Goal: Information Seeking & Learning: Learn about a topic

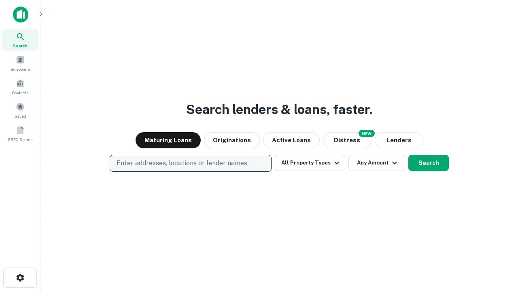
click at [190, 163] on p "Enter addresses, locations or lender names" at bounding box center [181, 164] width 131 height 10
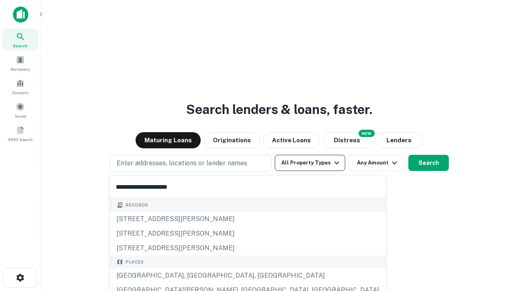
click at [193, 276] on div "[GEOGRAPHIC_DATA], [GEOGRAPHIC_DATA], [GEOGRAPHIC_DATA]" at bounding box center [247, 276] width 275 height 15
click at [310, 163] on button "All Property Types" at bounding box center [310, 163] width 70 height 16
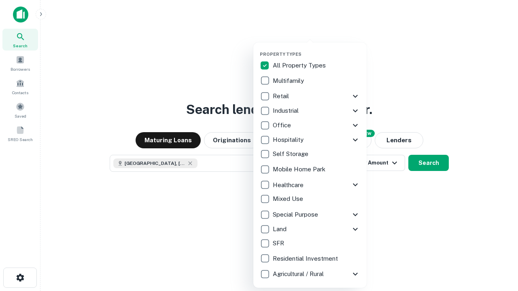
click at [316, 49] on button "button" at bounding box center [316, 49] width 113 height 0
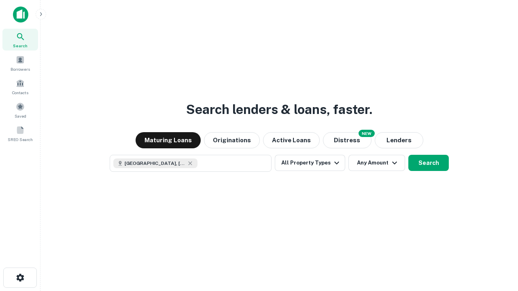
scroll to position [13, 0]
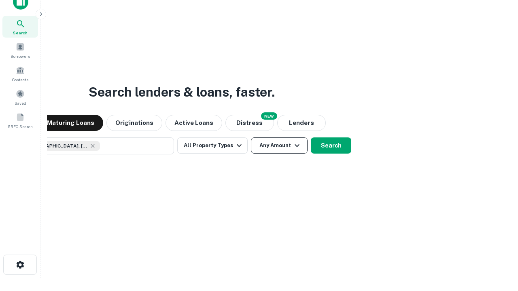
click at [251, 138] on button "Any Amount" at bounding box center [279, 146] width 57 height 16
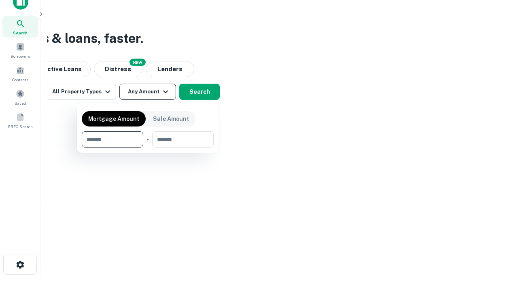
type input "*******"
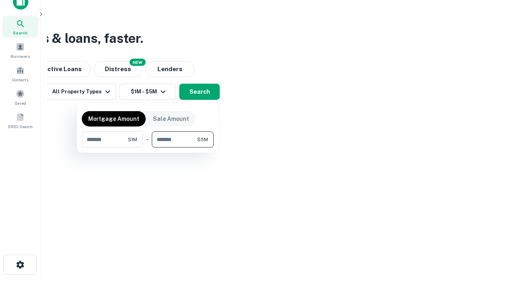
type input "*******"
click at [148, 148] on button "button" at bounding box center [148, 148] width 132 height 0
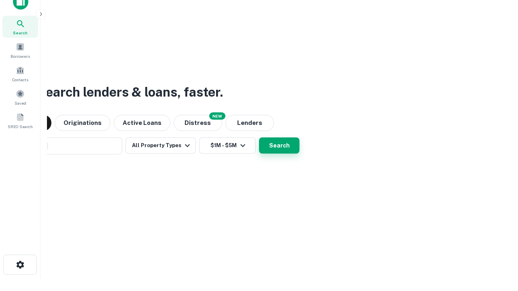
click at [259, 138] on button "Search" at bounding box center [279, 146] width 40 height 16
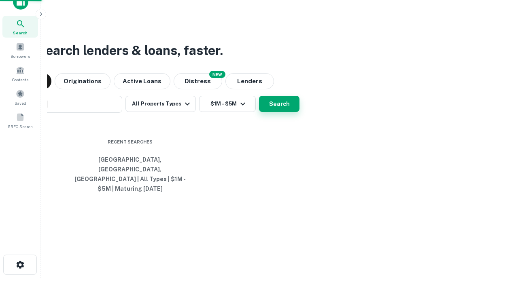
scroll to position [26, 229]
